Goal: Task Accomplishment & Management: Complete application form

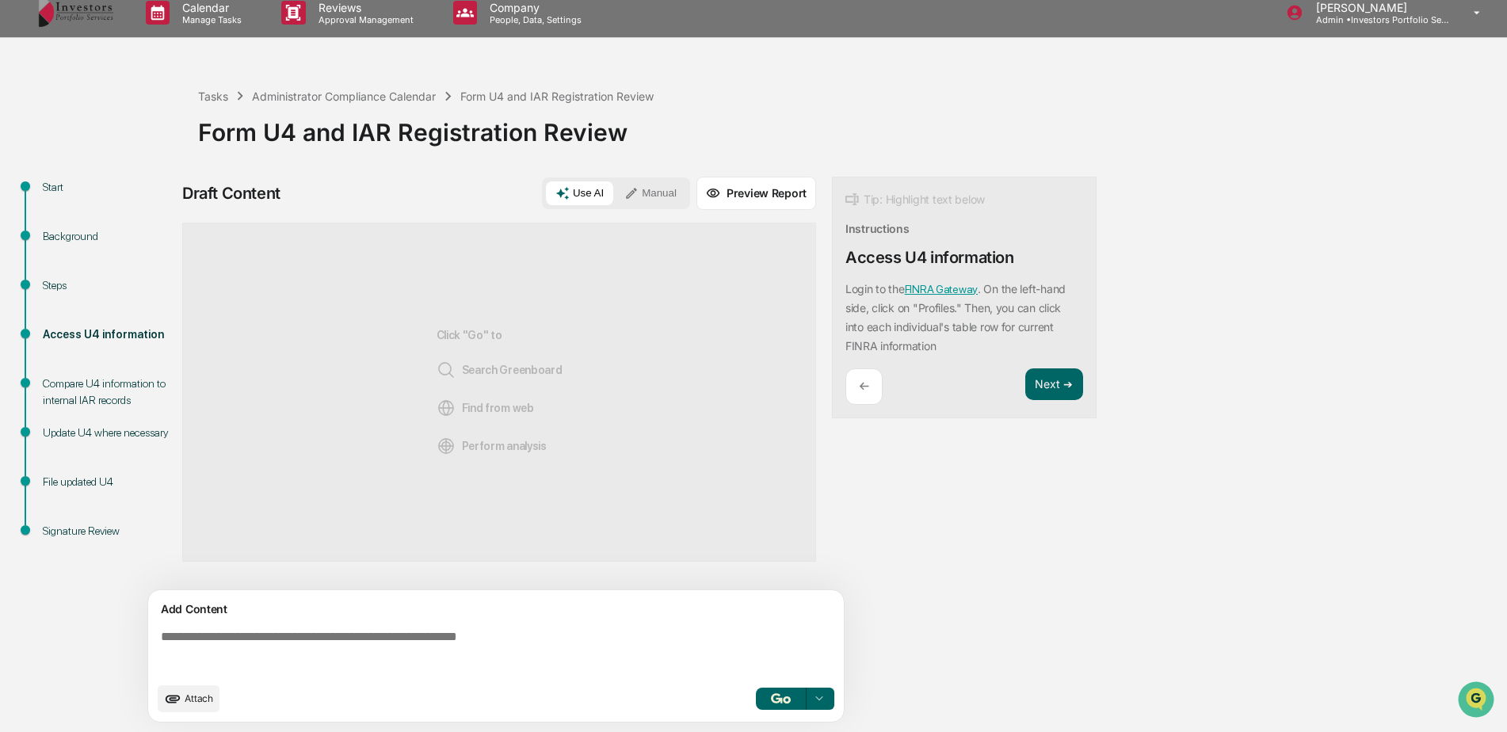
click at [178, 692] on icon "upload document" at bounding box center [172, 698] width 17 height 17
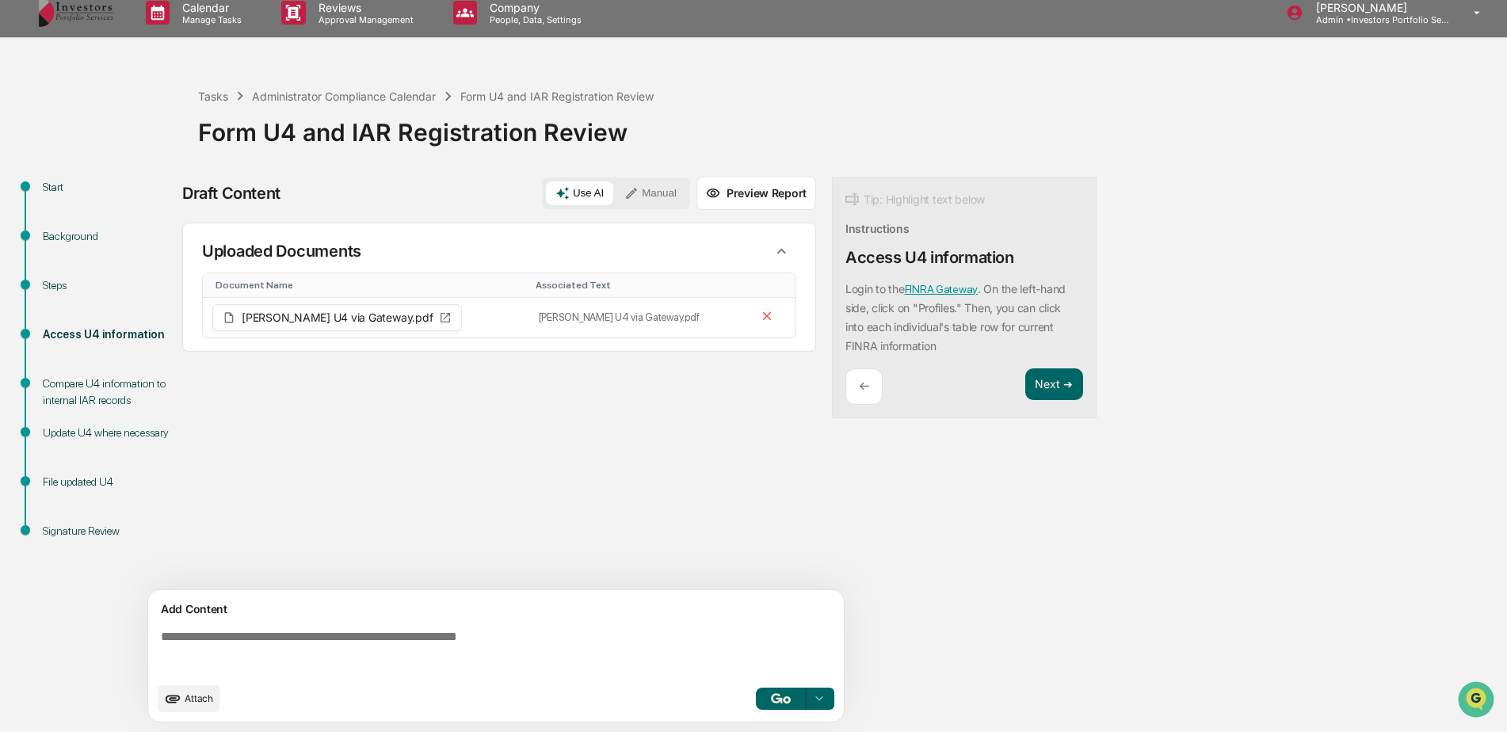
click at [204, 702] on span "Attach" at bounding box center [199, 699] width 29 height 12
click at [203, 694] on span "Attach" at bounding box center [199, 699] width 29 height 12
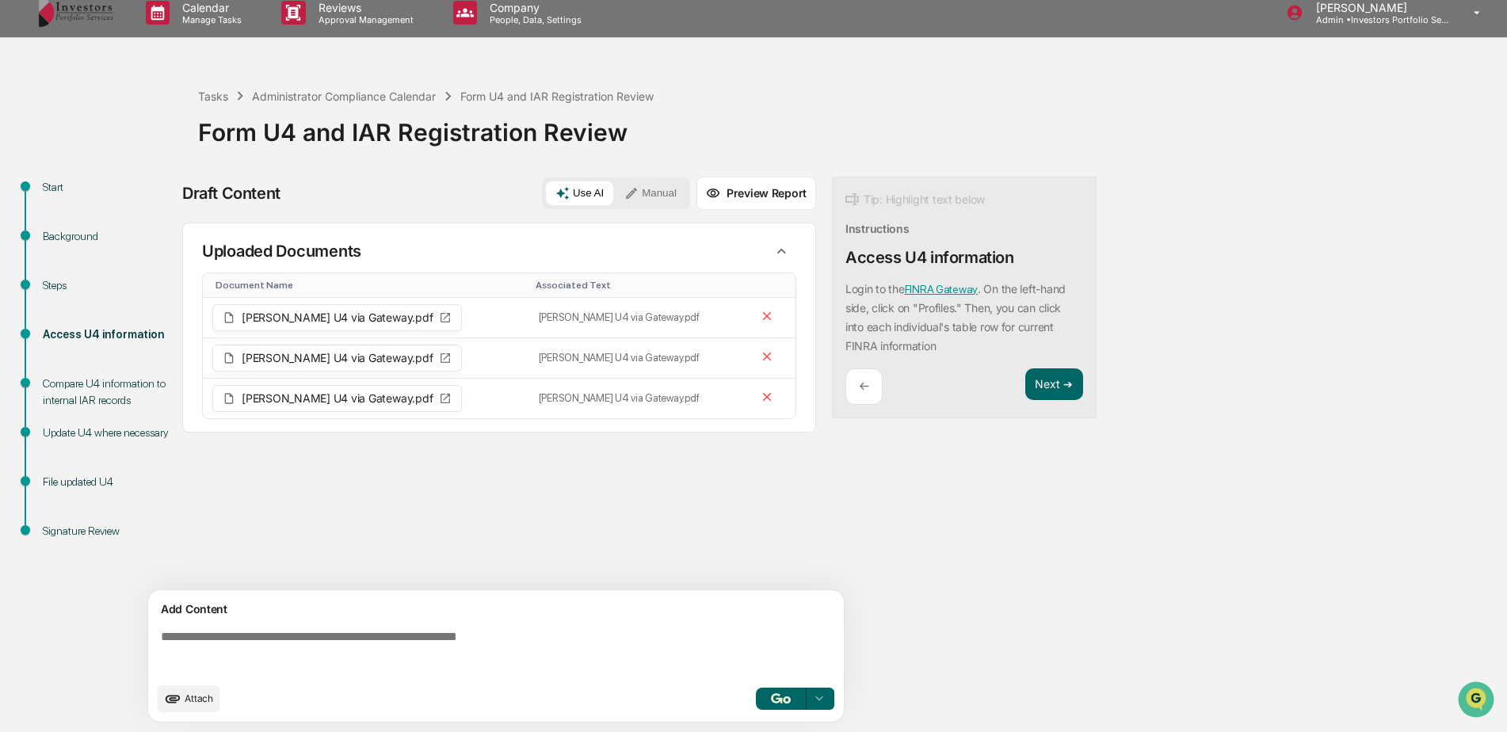
click at [482, 632] on textarea at bounding box center [499, 652] width 689 height 57
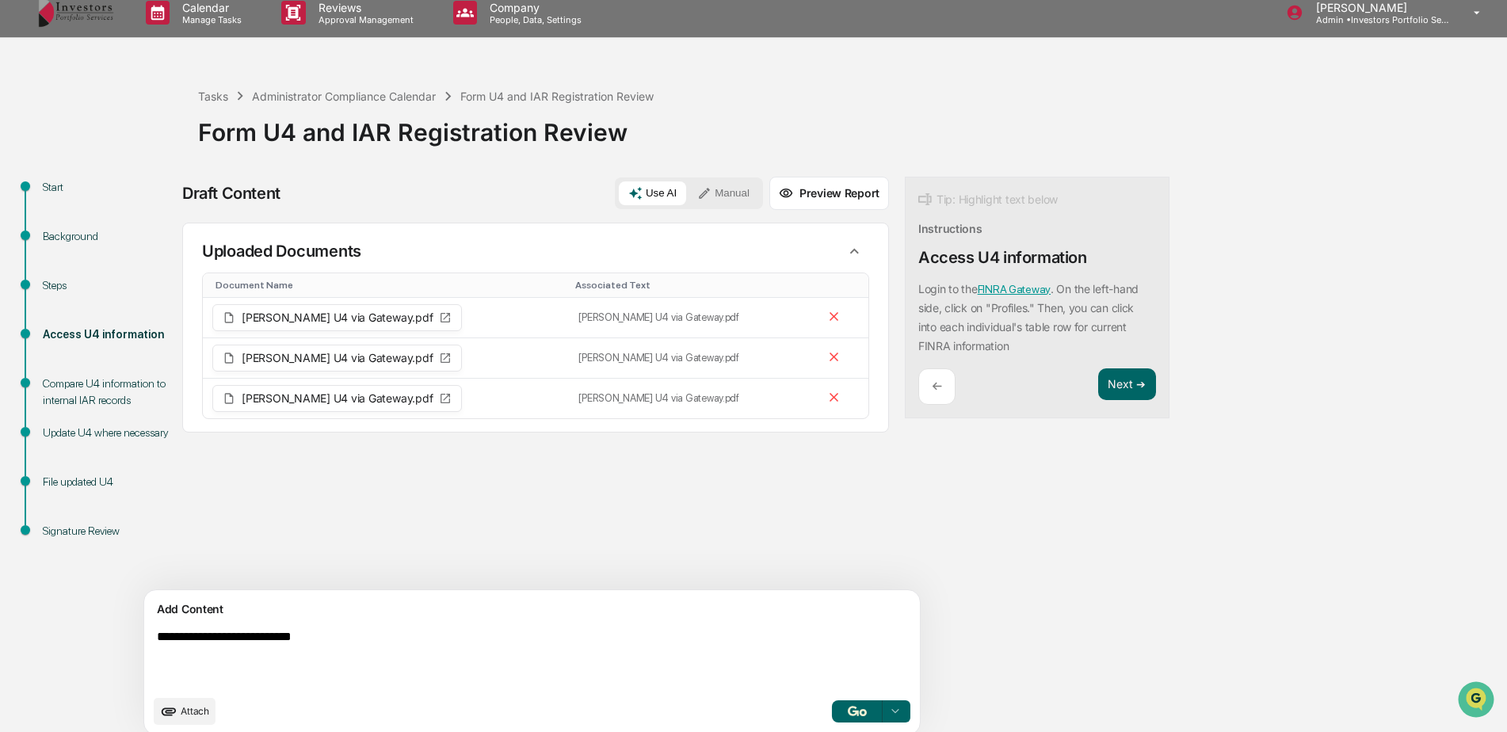
type textarea "**********"
click at [832, 704] on button "button" at bounding box center [857, 711] width 51 height 22
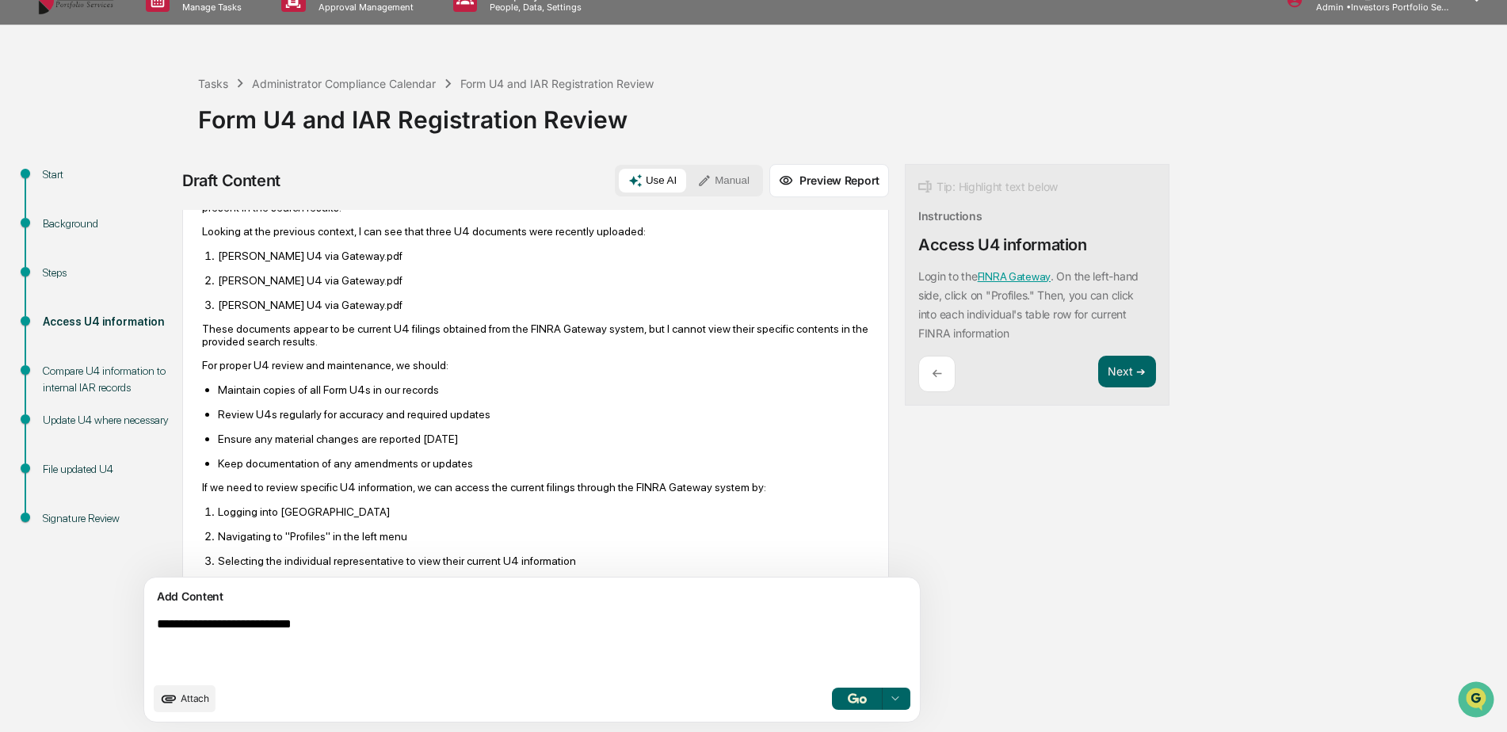
scroll to position [381, 0]
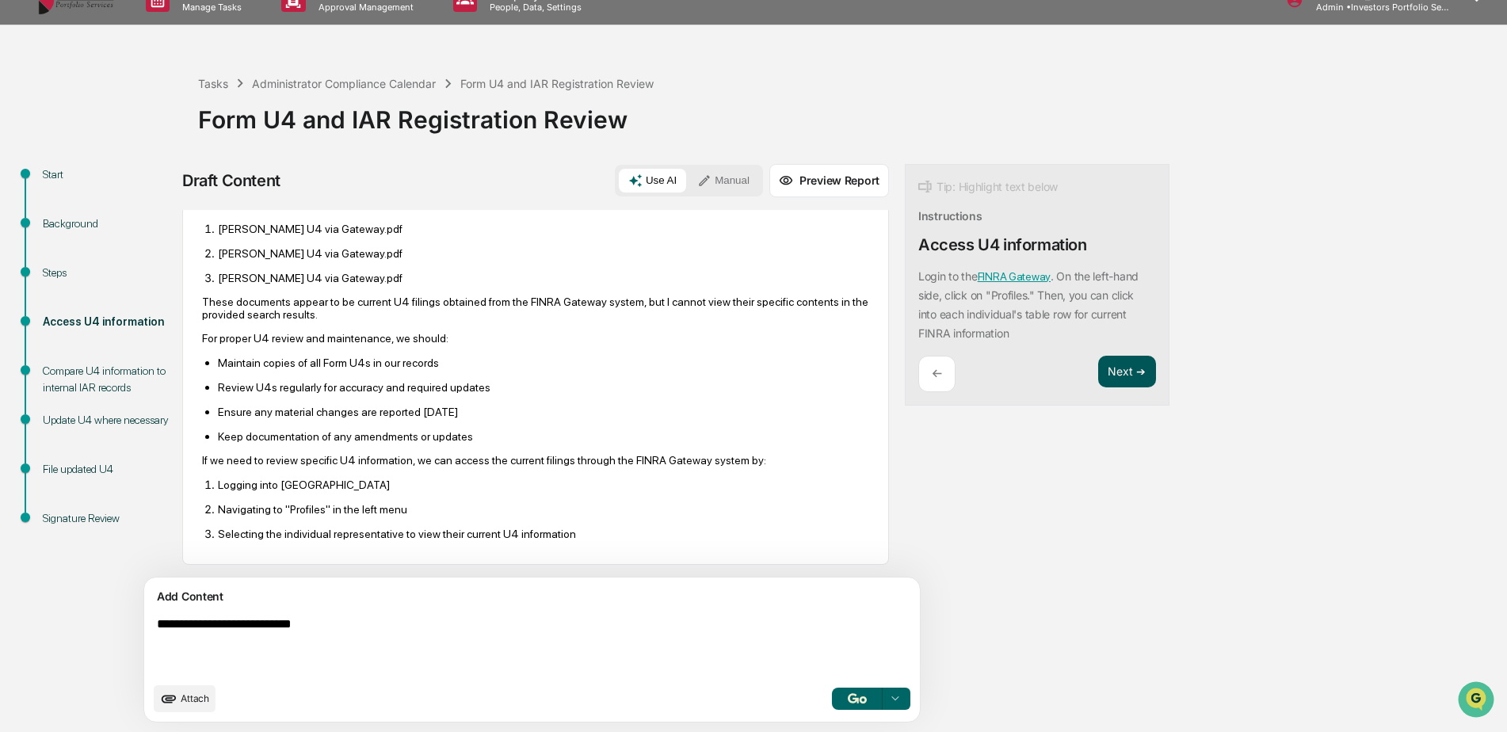
click at [1098, 380] on button "Next ➔" at bounding box center [1127, 372] width 58 height 32
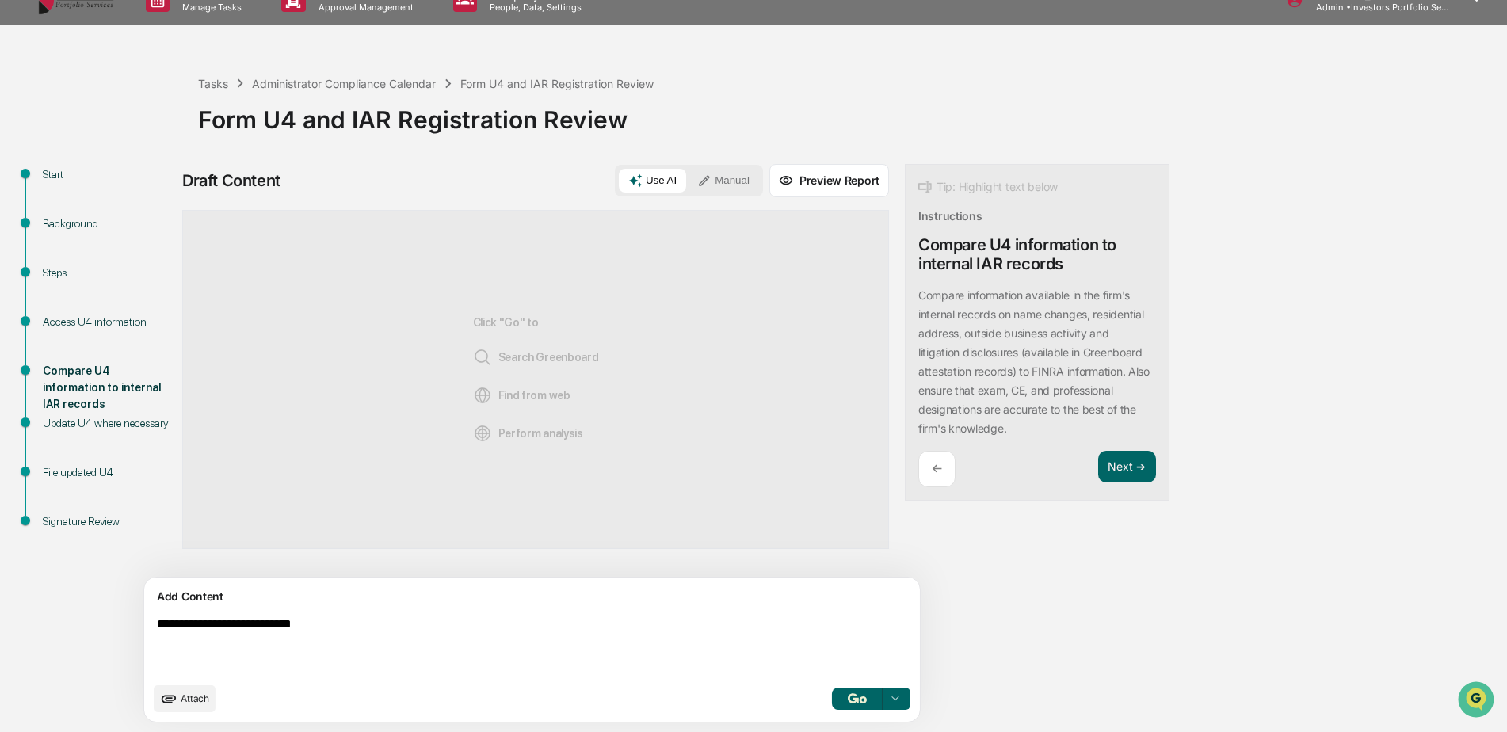
click at [349, 631] on textarea "**********" at bounding box center [495, 646] width 689 height 70
click at [193, 708] on button "Attach" at bounding box center [185, 698] width 62 height 27
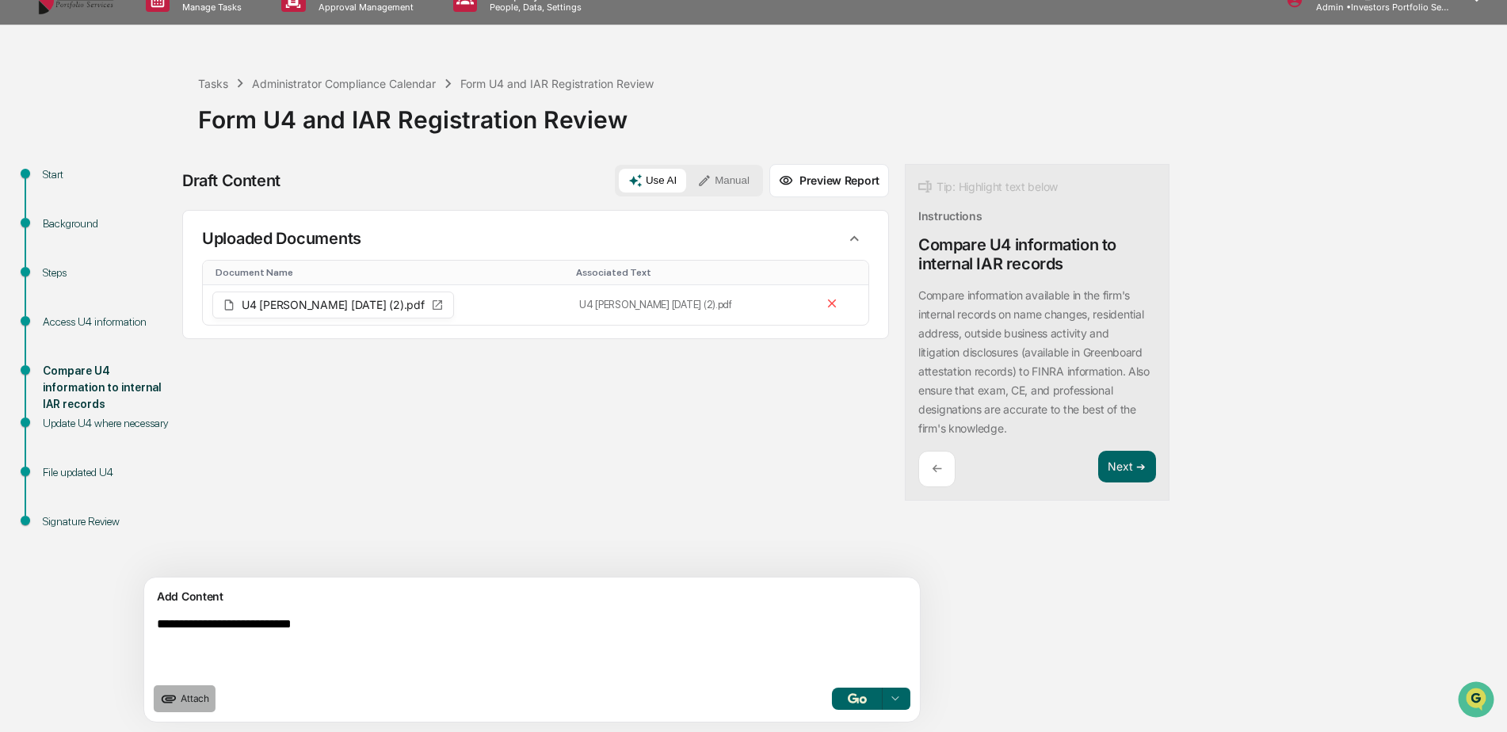
click at [184, 709] on button "Attach" at bounding box center [185, 698] width 62 height 27
click at [828, 300] on icon at bounding box center [832, 304] width 9 height 9
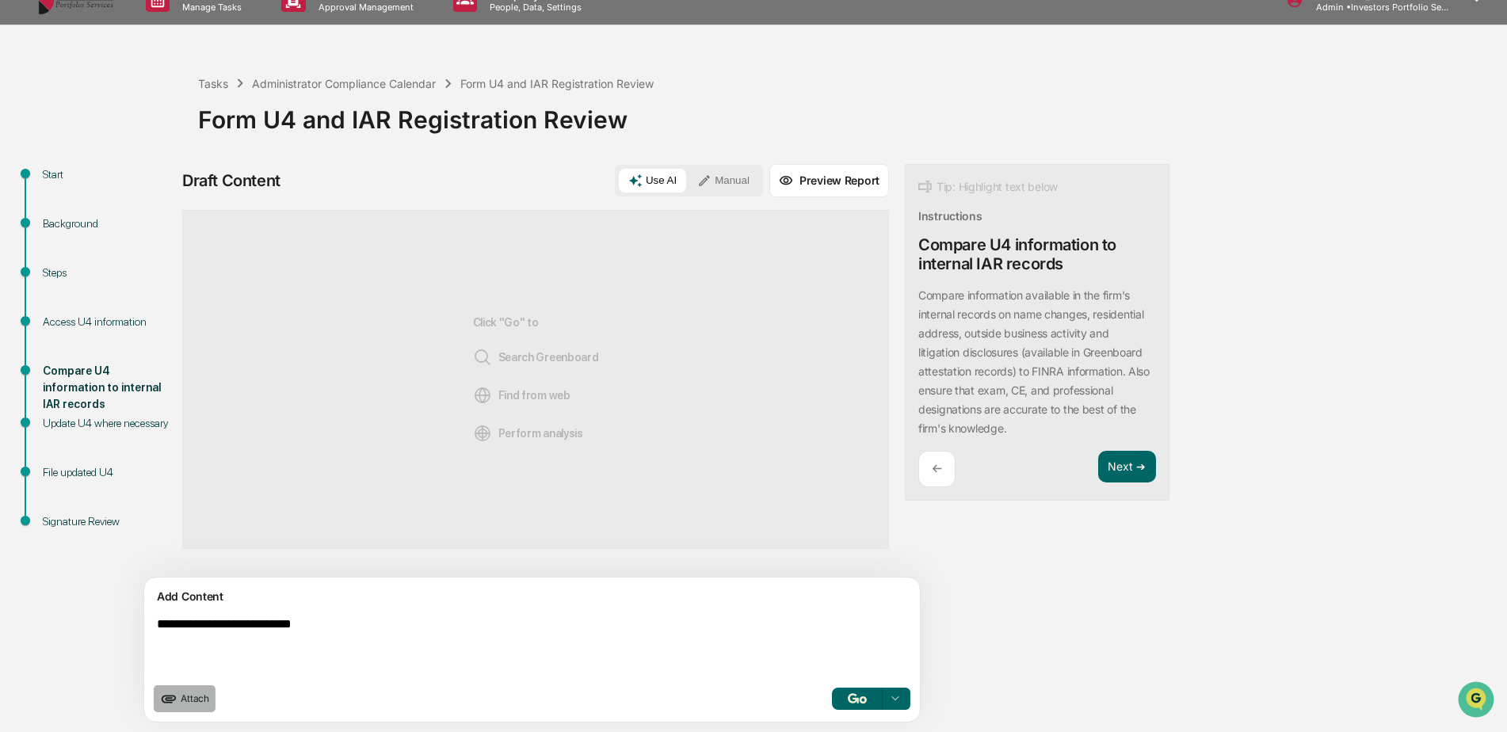
click at [209, 693] on span "Attach" at bounding box center [195, 699] width 29 height 12
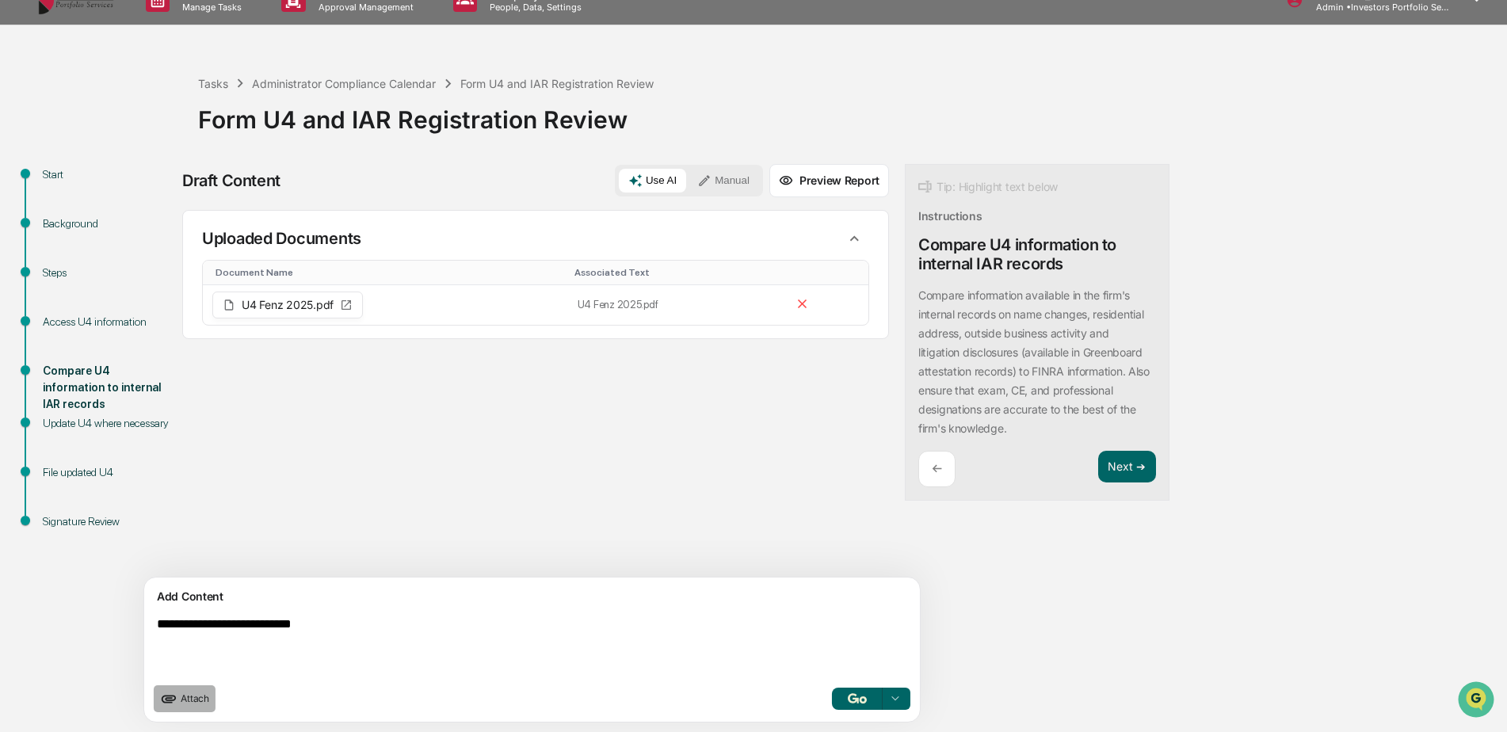
click at [187, 706] on button "Attach" at bounding box center [185, 698] width 62 height 27
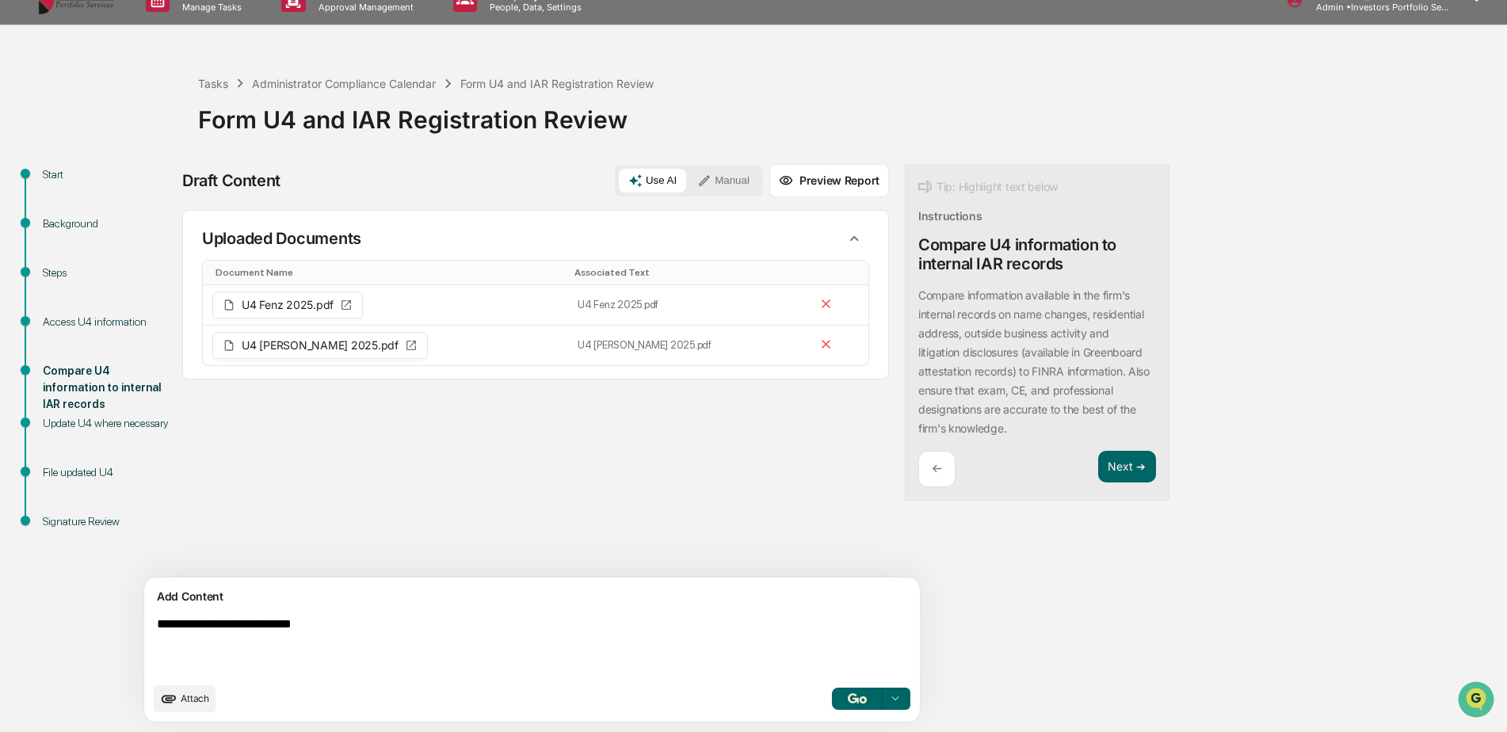
click at [204, 689] on button "Attach" at bounding box center [185, 698] width 62 height 27
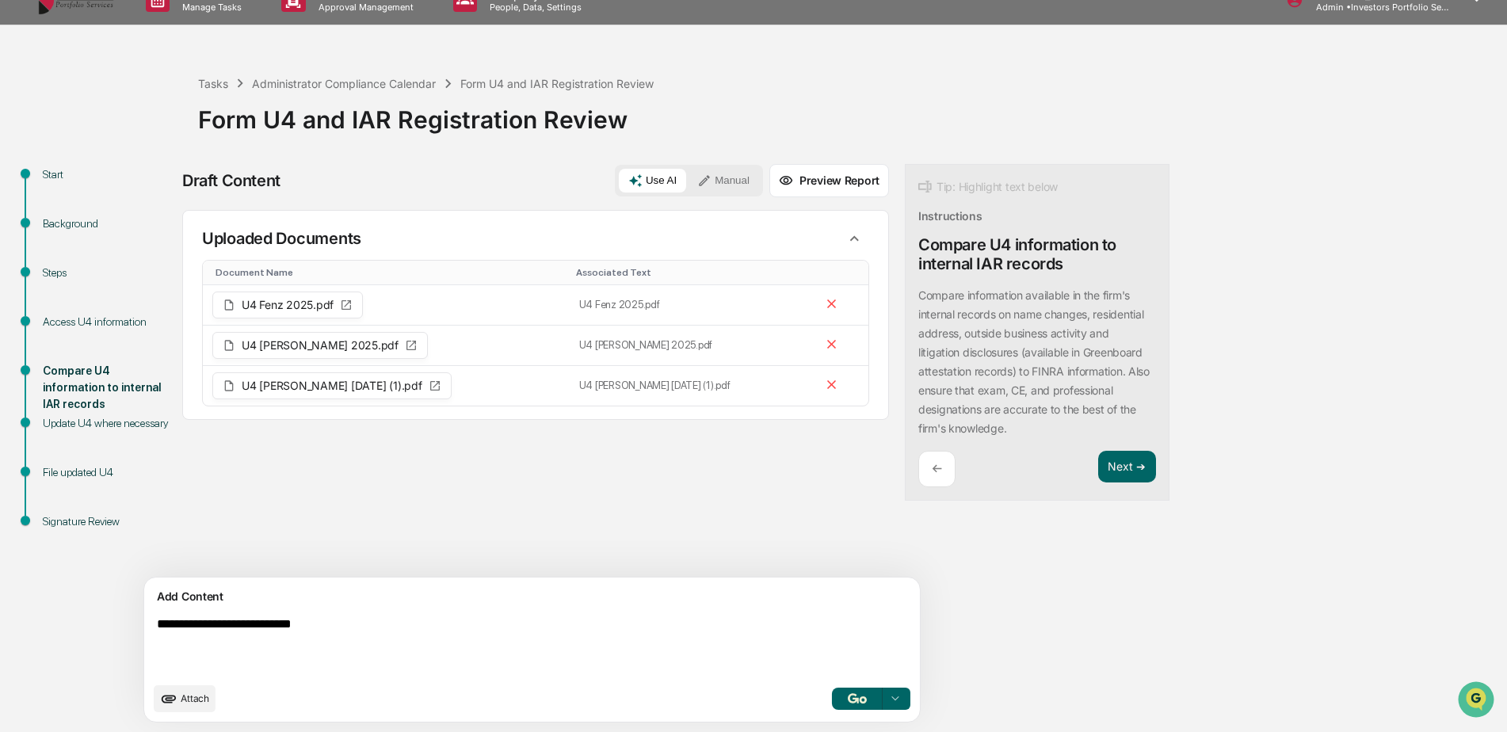
click at [250, 632] on textarea "**********" at bounding box center [495, 646] width 689 height 70
type textarea "**********"
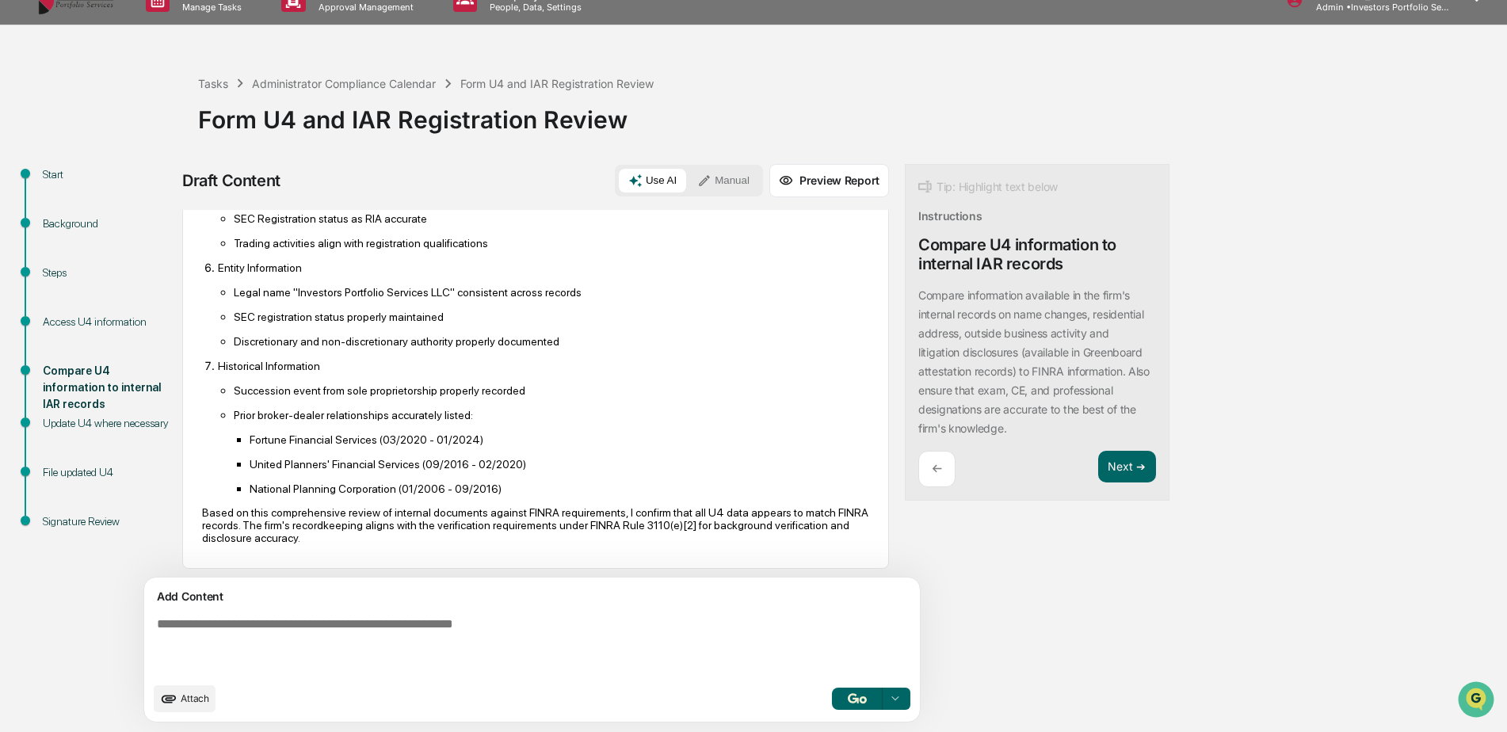
scroll to position [924, 0]
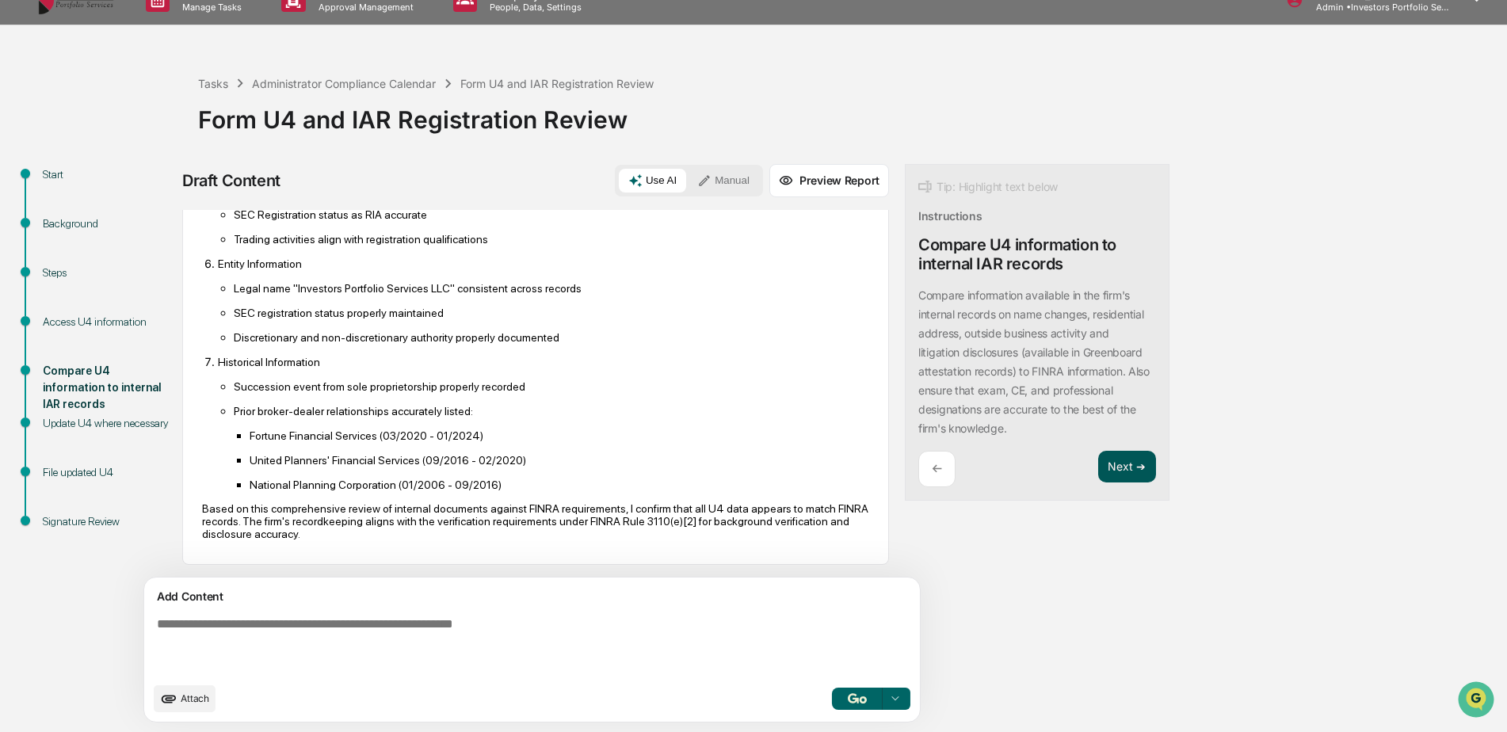
click at [1098, 456] on button "Next ➔" at bounding box center [1127, 467] width 58 height 32
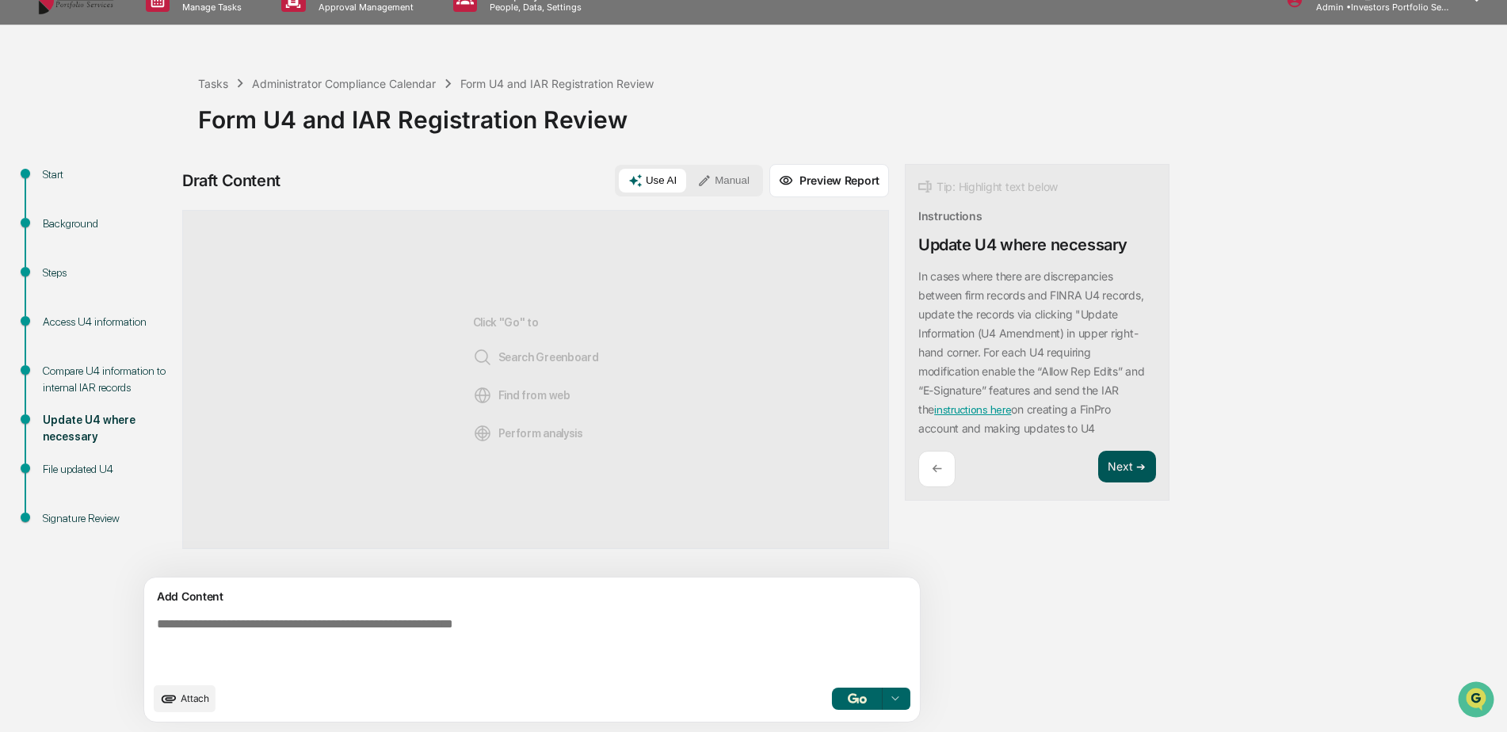
scroll to position [0, 0]
click at [1098, 465] on button "Next ➔" at bounding box center [1127, 467] width 58 height 32
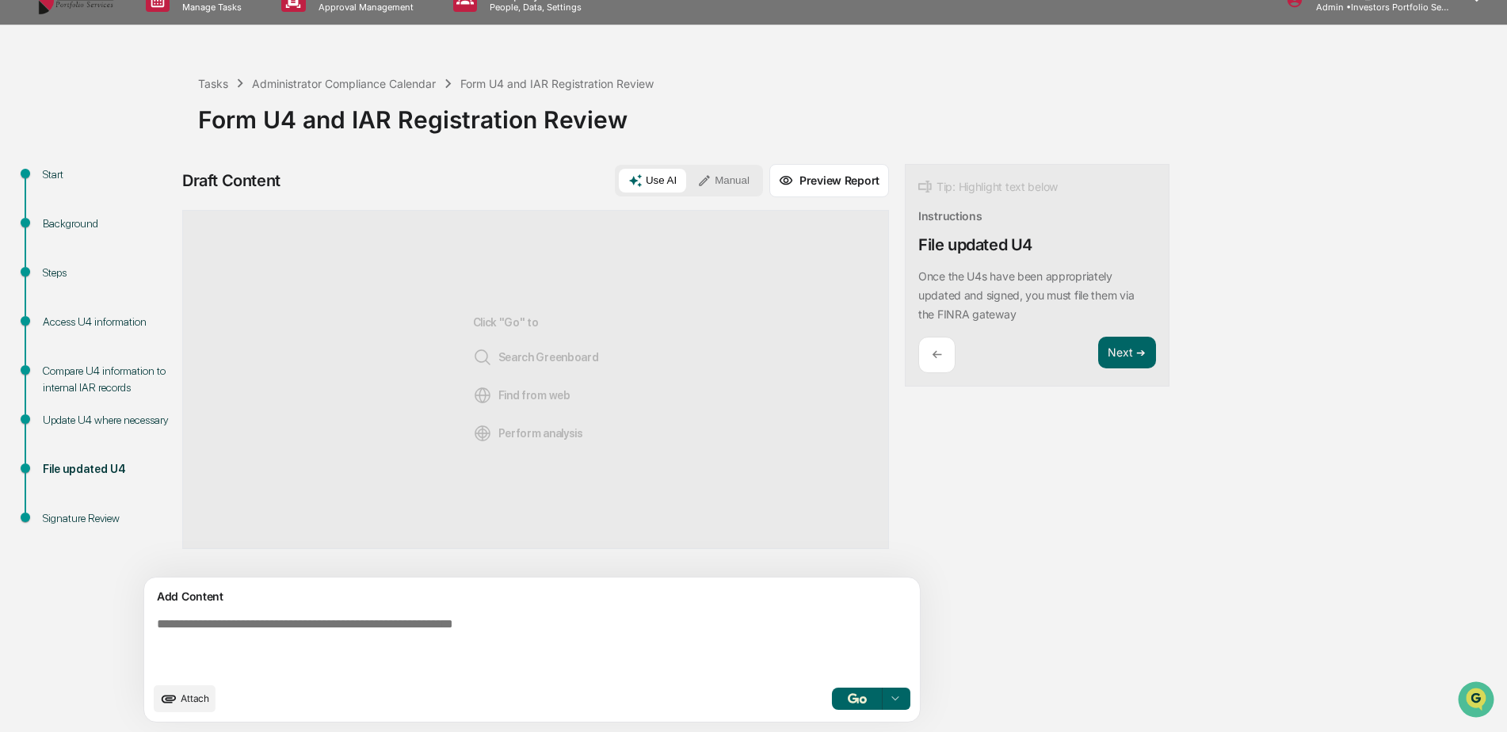
click at [688, 171] on button "Manual" at bounding box center [723, 181] width 71 height 24
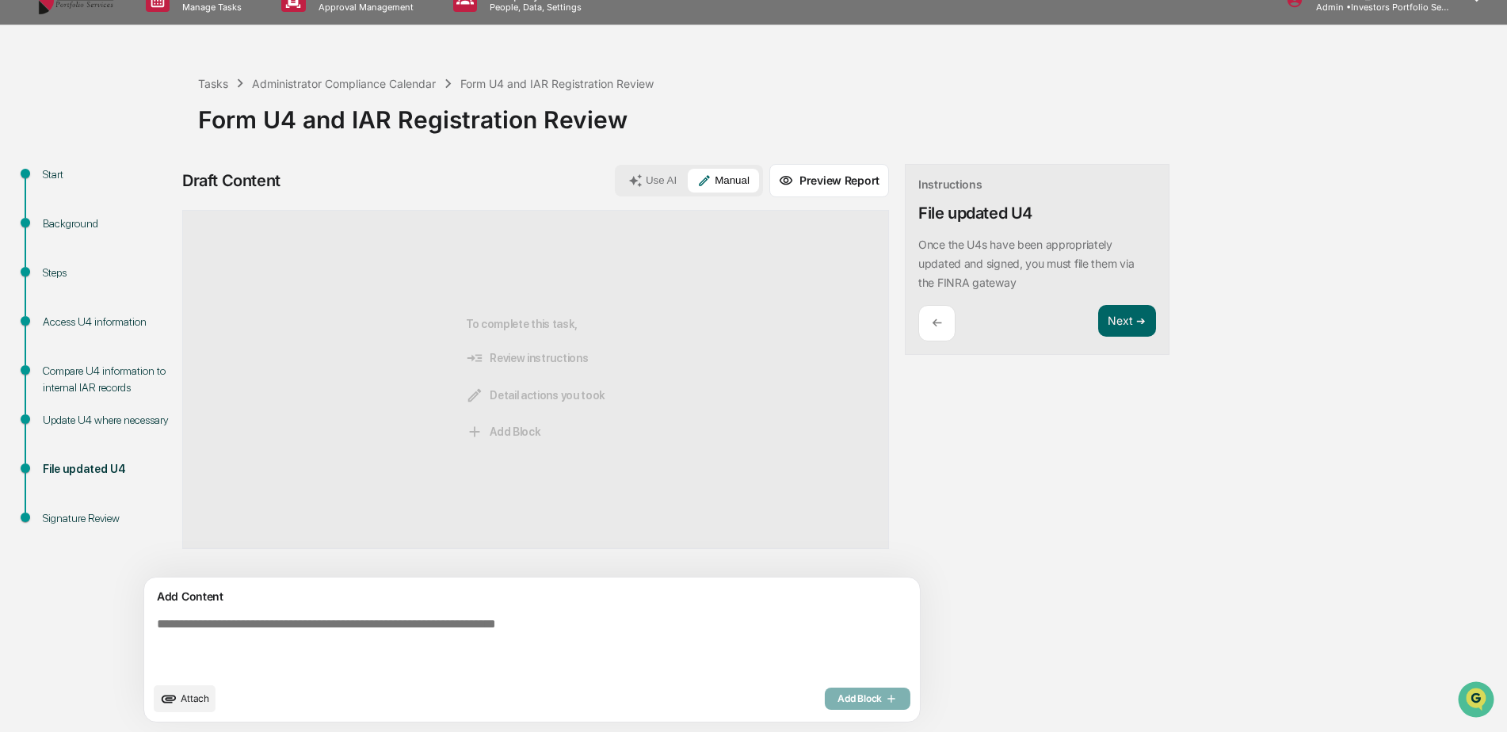
click at [546, 646] on textarea at bounding box center [495, 646] width 689 height 70
type textarea "**********"
click at [825, 707] on button "Add Block" at bounding box center [868, 699] width 86 height 22
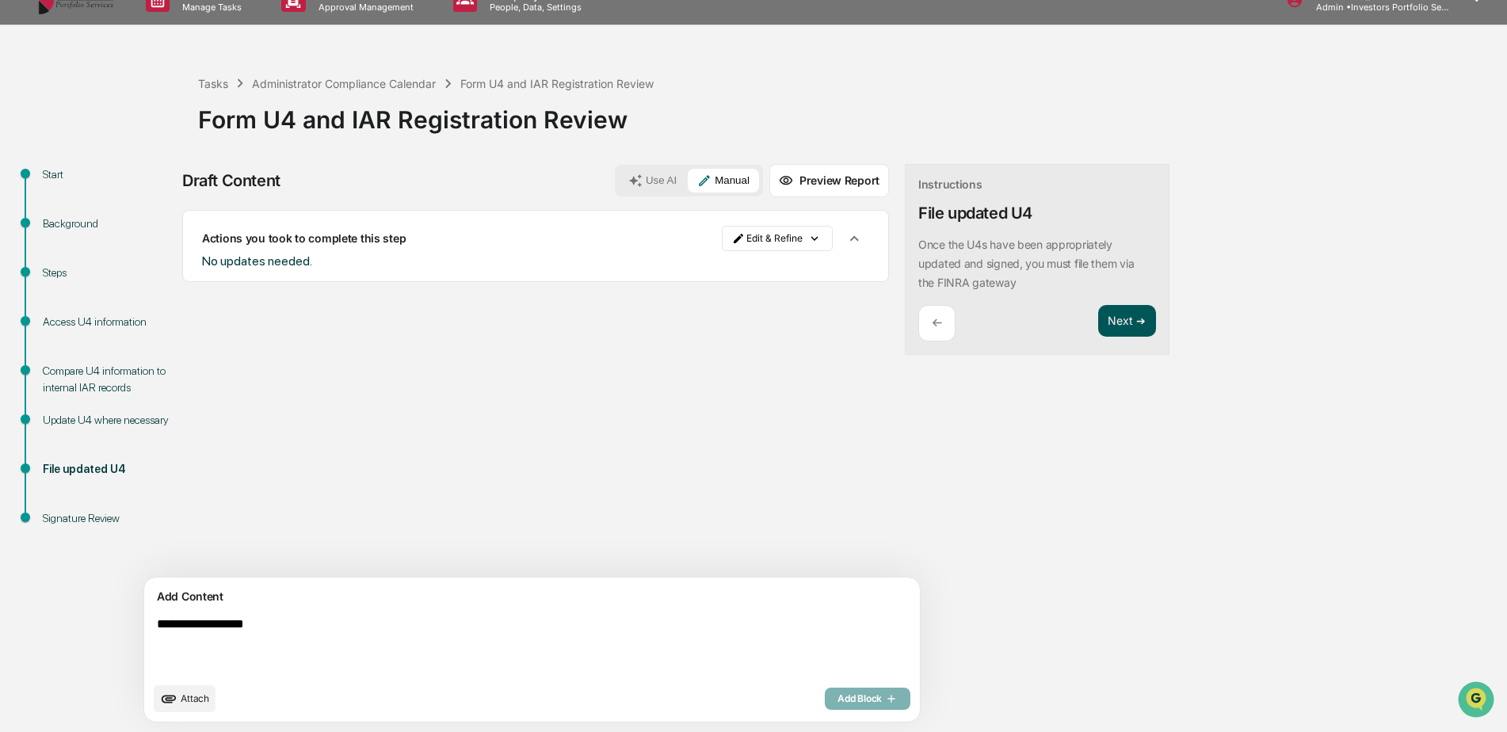
click at [1098, 311] on button "Next ➔" at bounding box center [1127, 321] width 58 height 32
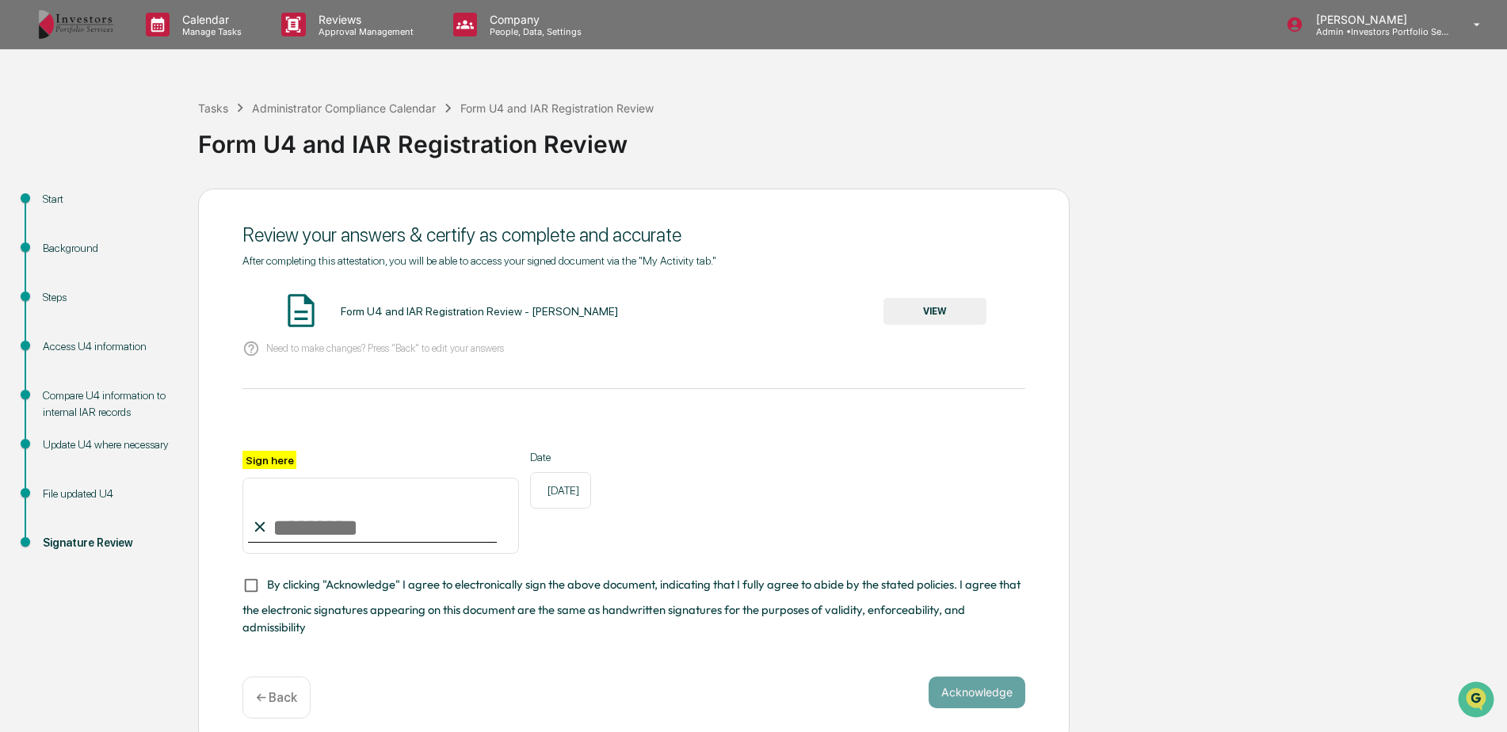
click at [332, 522] on input "Sign here" at bounding box center [380, 516] width 277 height 76
type input "*********"
click at [760, 547] on div "Sign here ********* Date [DATE]" at bounding box center [633, 502] width 783 height 103
click at [962, 315] on button "VIEW" at bounding box center [934, 311] width 103 height 27
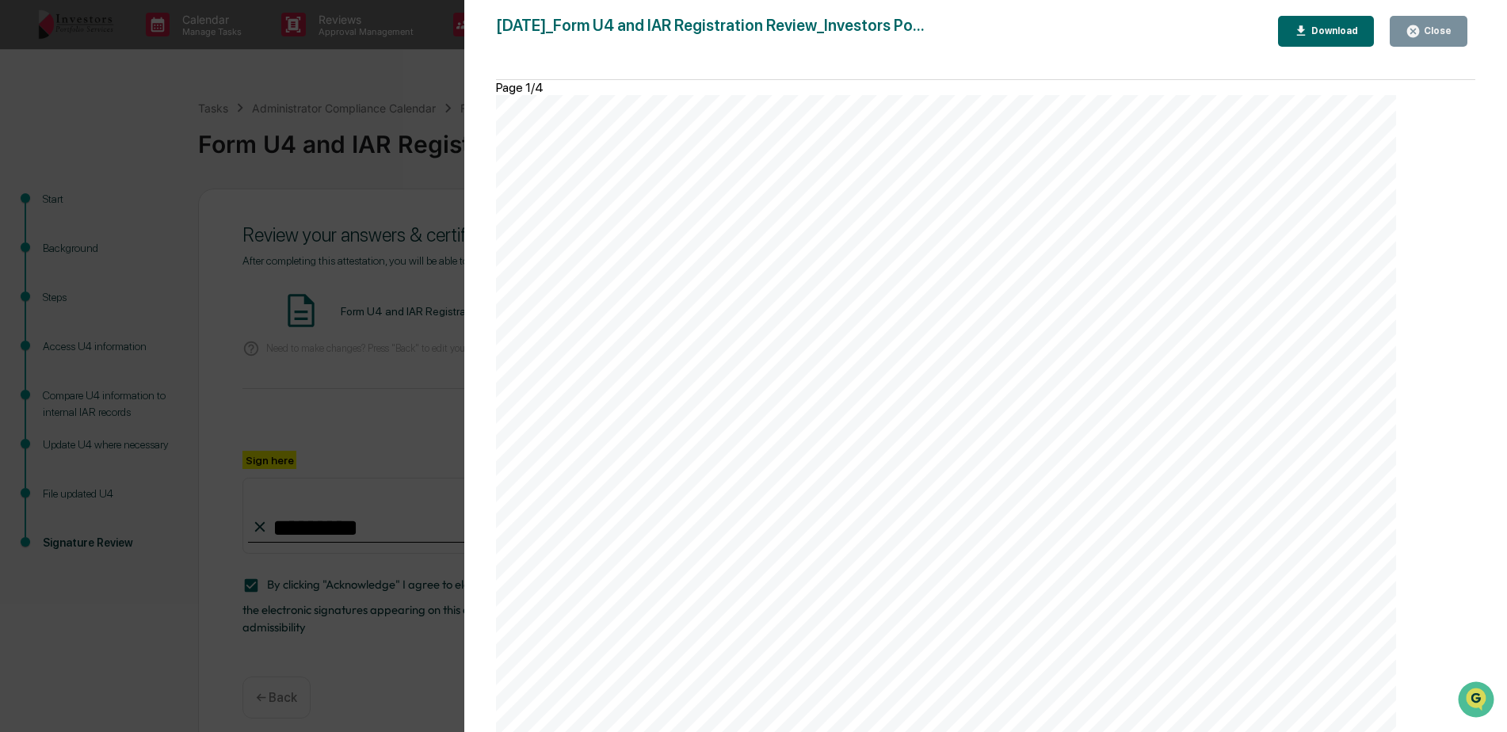
click at [1455, 29] on button "Close" at bounding box center [1429, 31] width 78 height 31
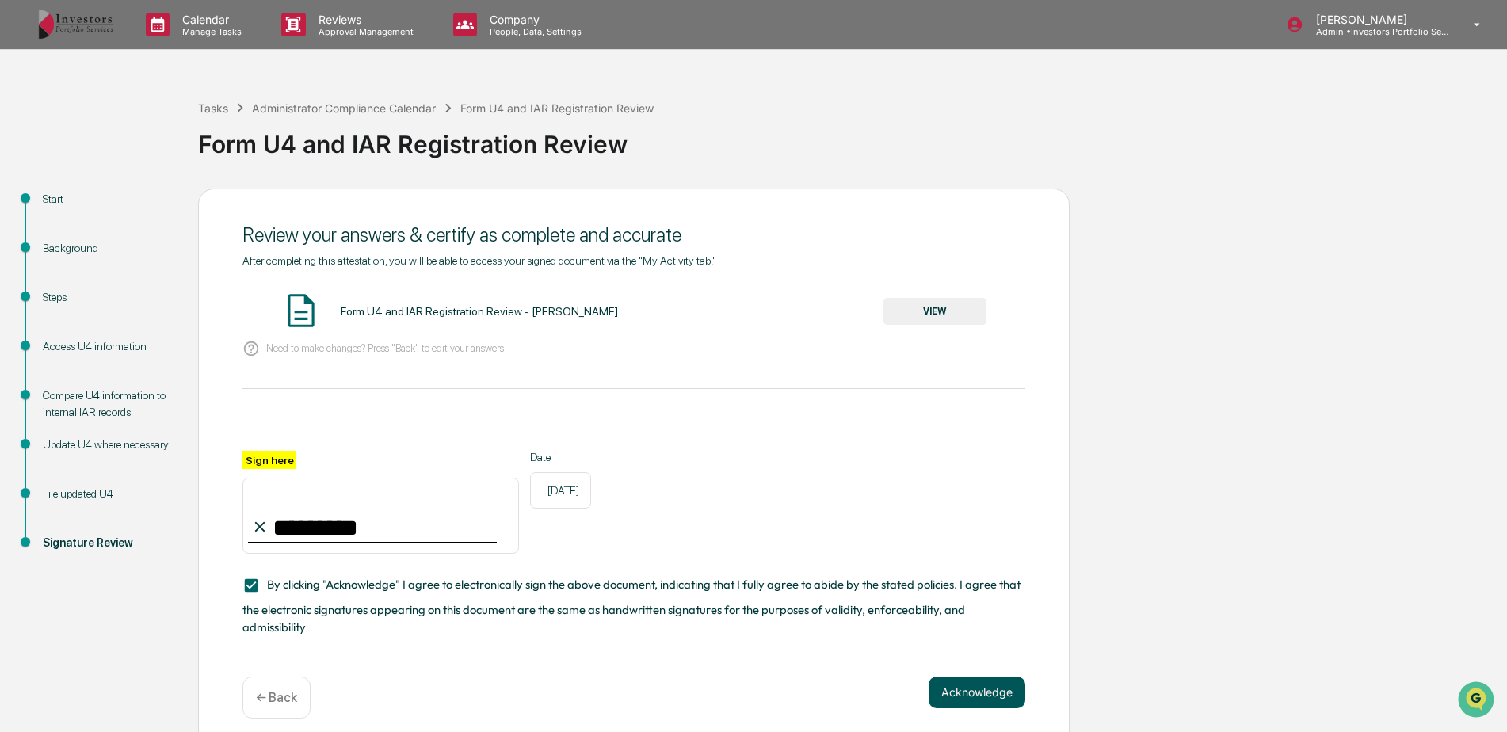
click at [994, 677] on button "Acknowledge" at bounding box center [977, 693] width 97 height 32
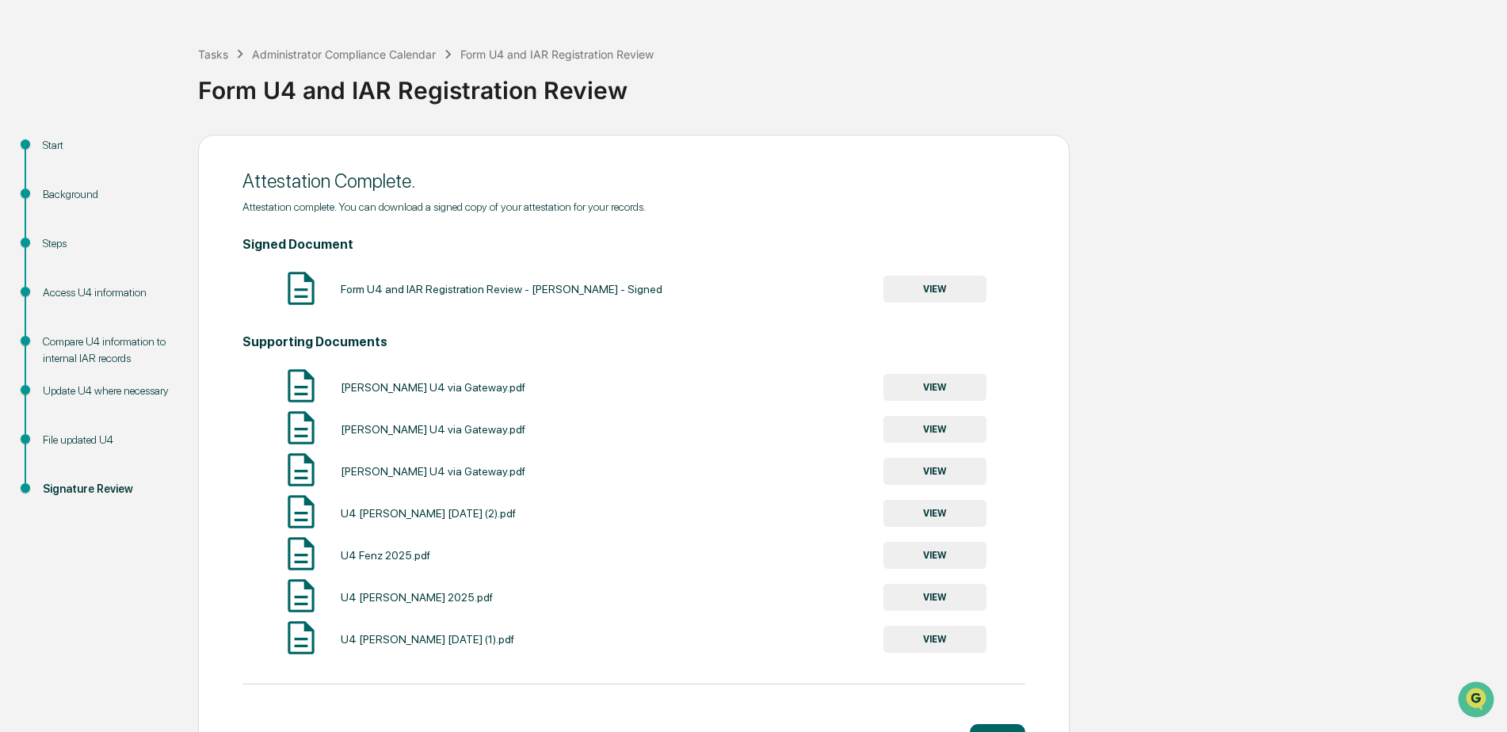
scroll to position [105, 0]
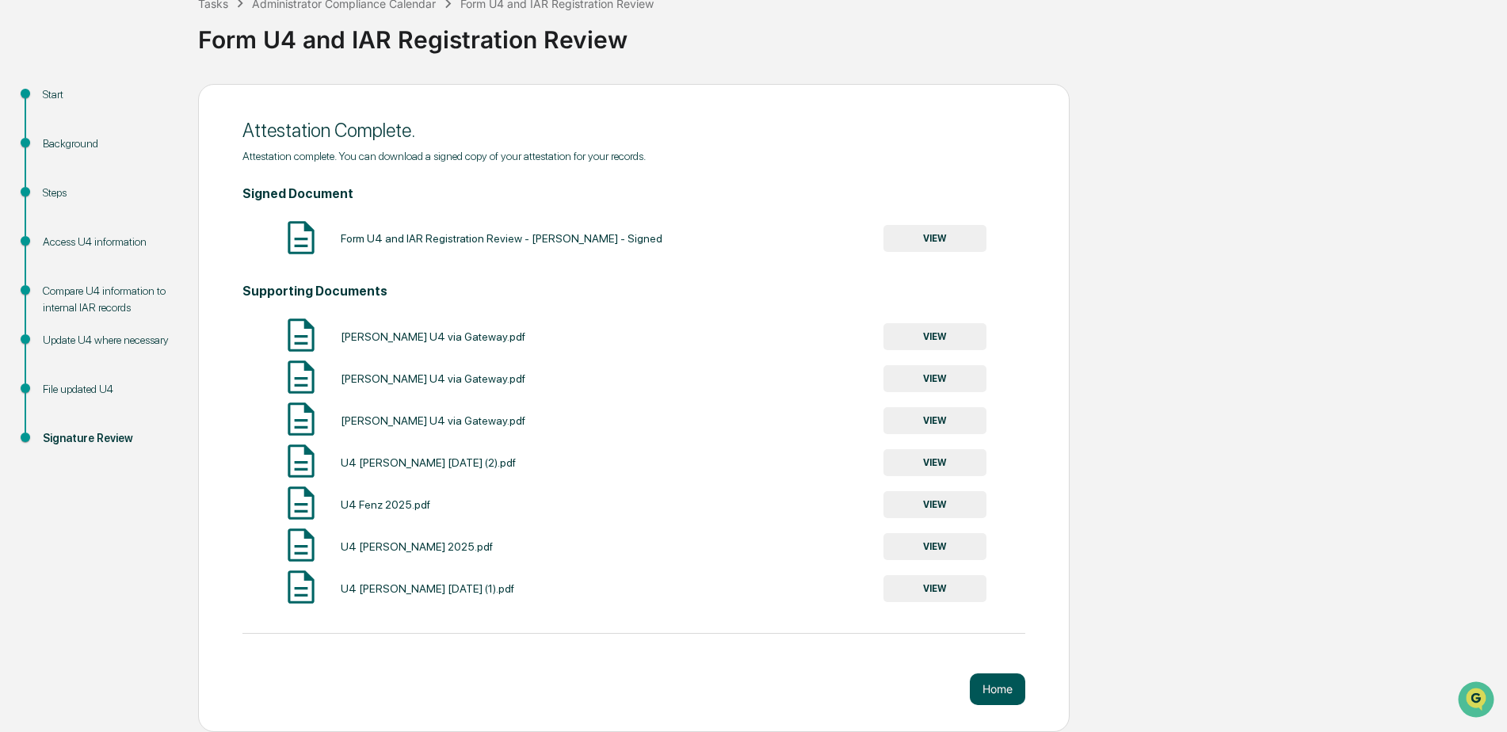
click at [995, 698] on button "Home" at bounding box center [997, 690] width 55 height 32
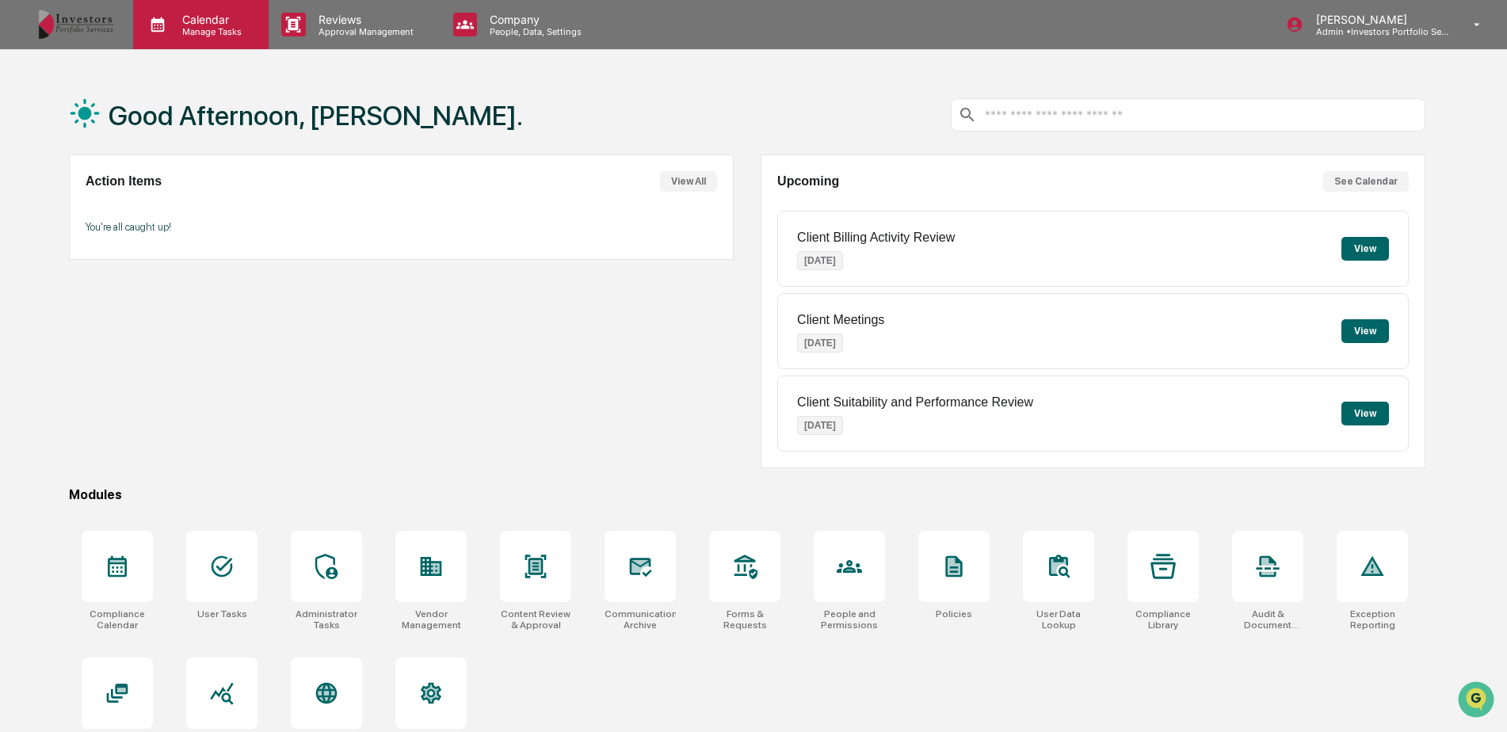
click at [209, 16] on p "Calendar" at bounding box center [210, 19] width 80 height 13
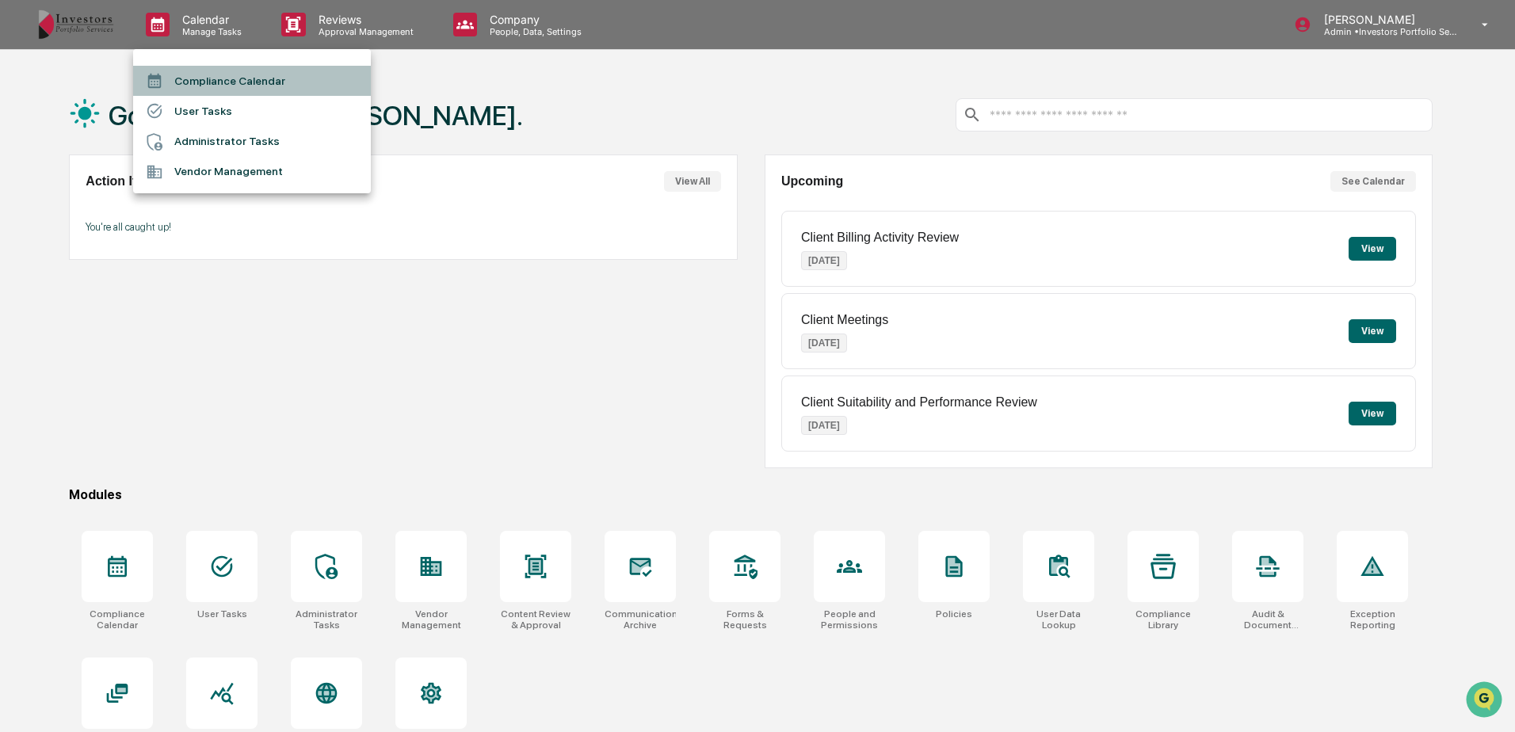
click at [212, 83] on li "Compliance Calendar" at bounding box center [252, 81] width 238 height 30
